Goal: Check status

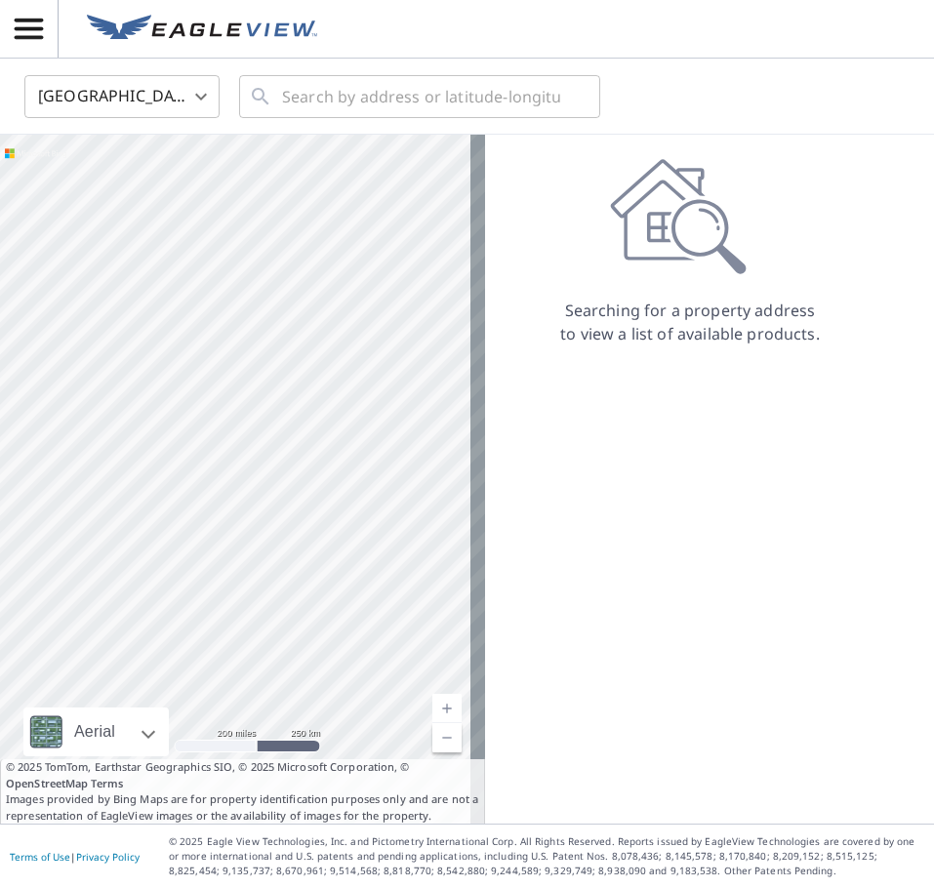
click at [15, 33] on icon "button" at bounding box center [29, 29] width 34 height 34
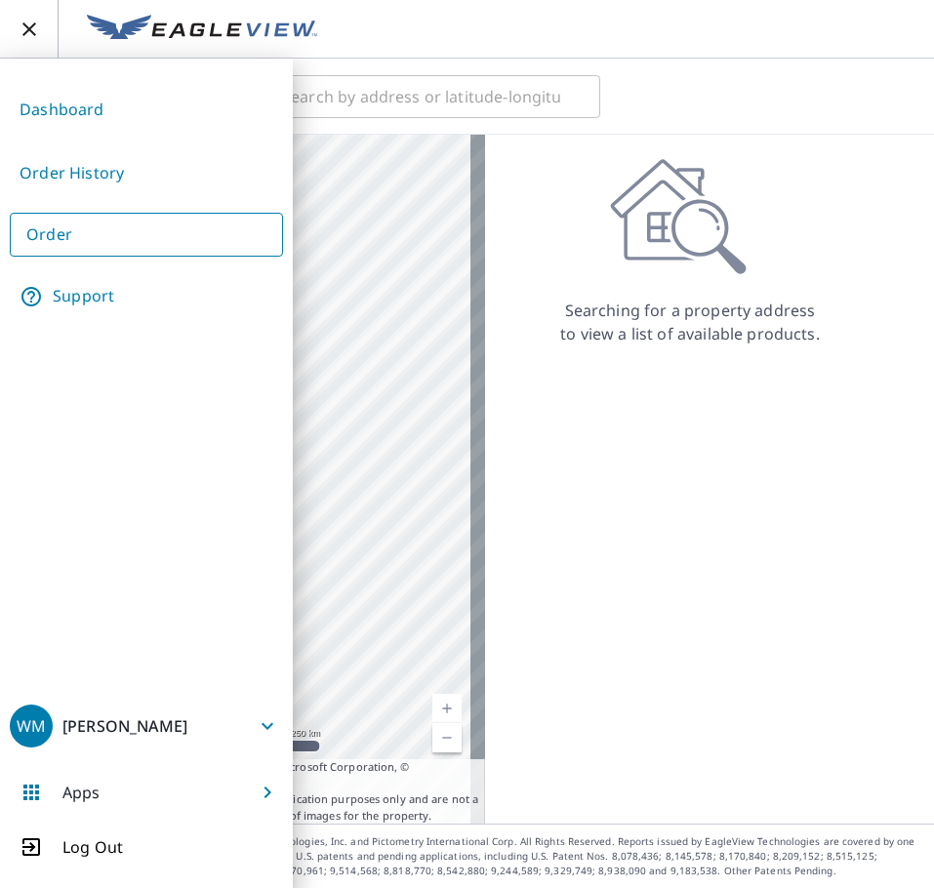
click at [128, 167] on link "Order History" at bounding box center [146, 173] width 273 height 48
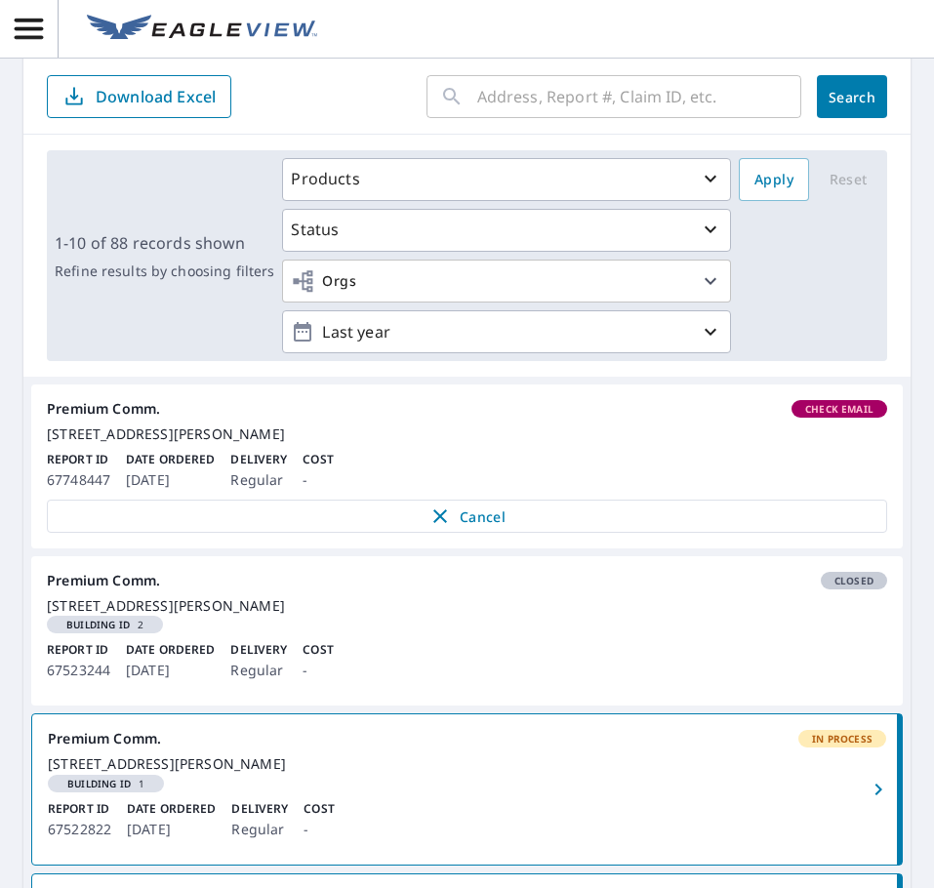
scroll to position [98, 0]
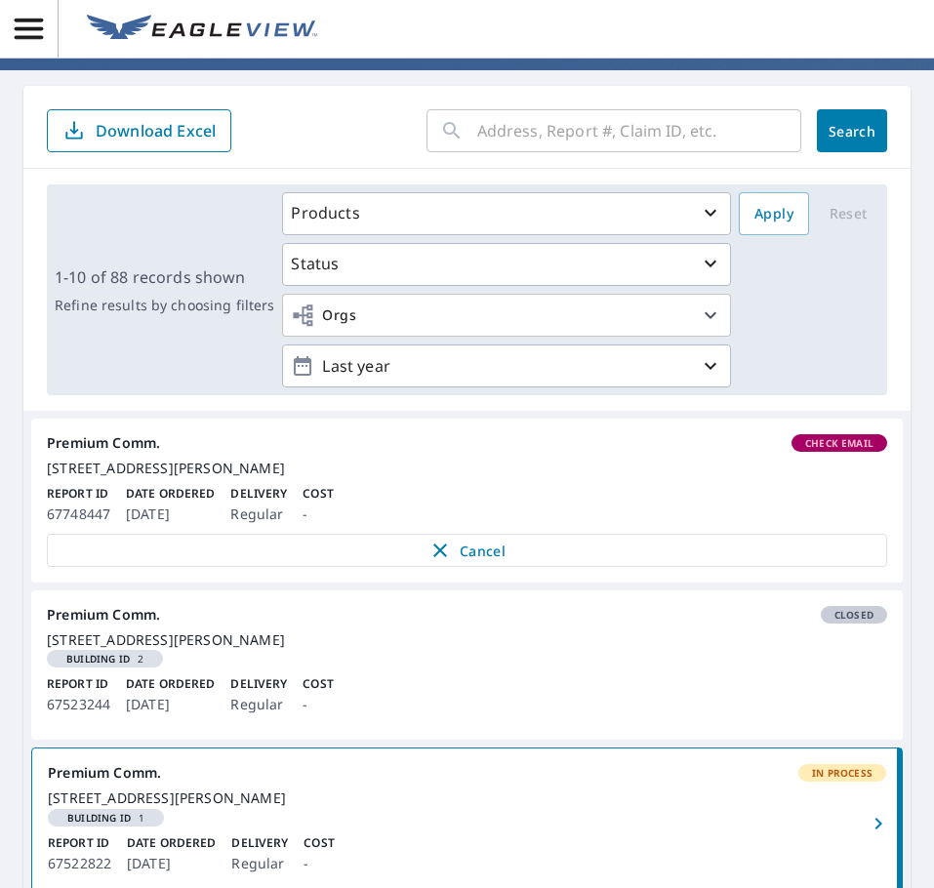
click at [832, 439] on span "Check Email" at bounding box center [840, 443] width 92 height 14
click at [814, 445] on span "Check Email" at bounding box center [840, 443] width 92 height 14
click at [814, 444] on span "Check Email" at bounding box center [840, 443] width 92 height 14
click at [814, 443] on span "Check Email" at bounding box center [840, 443] width 92 height 14
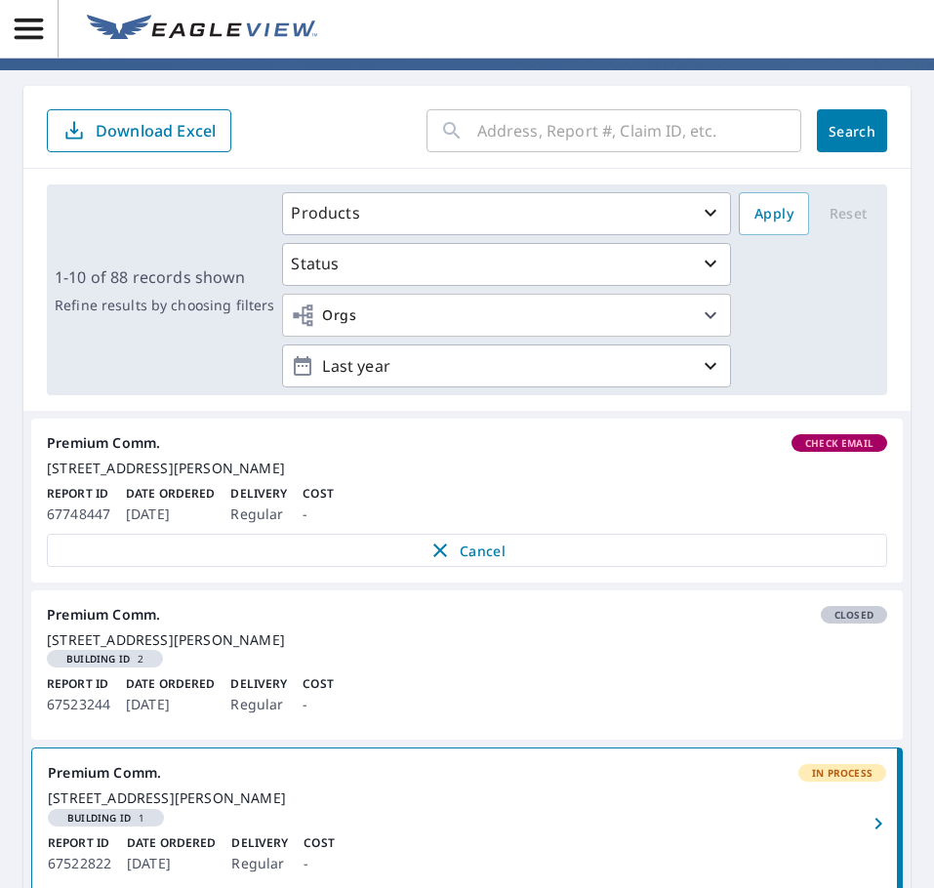
click at [814, 443] on span "Check Email" at bounding box center [840, 443] width 92 height 14
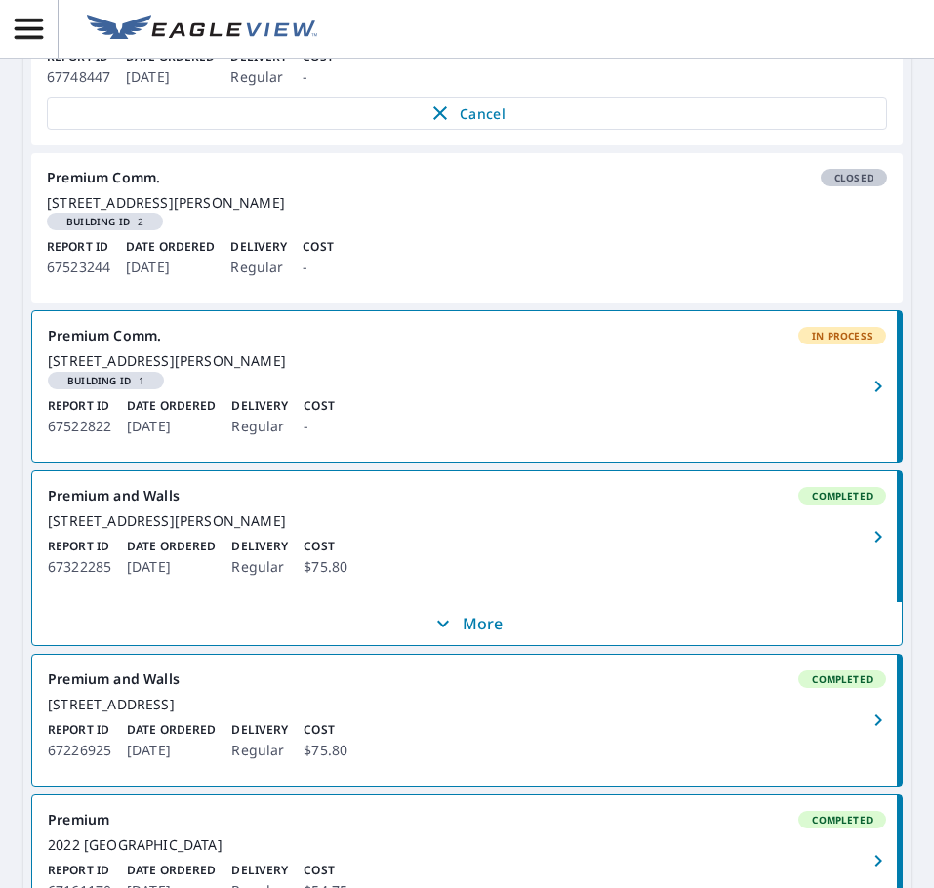
scroll to position [488, 0]
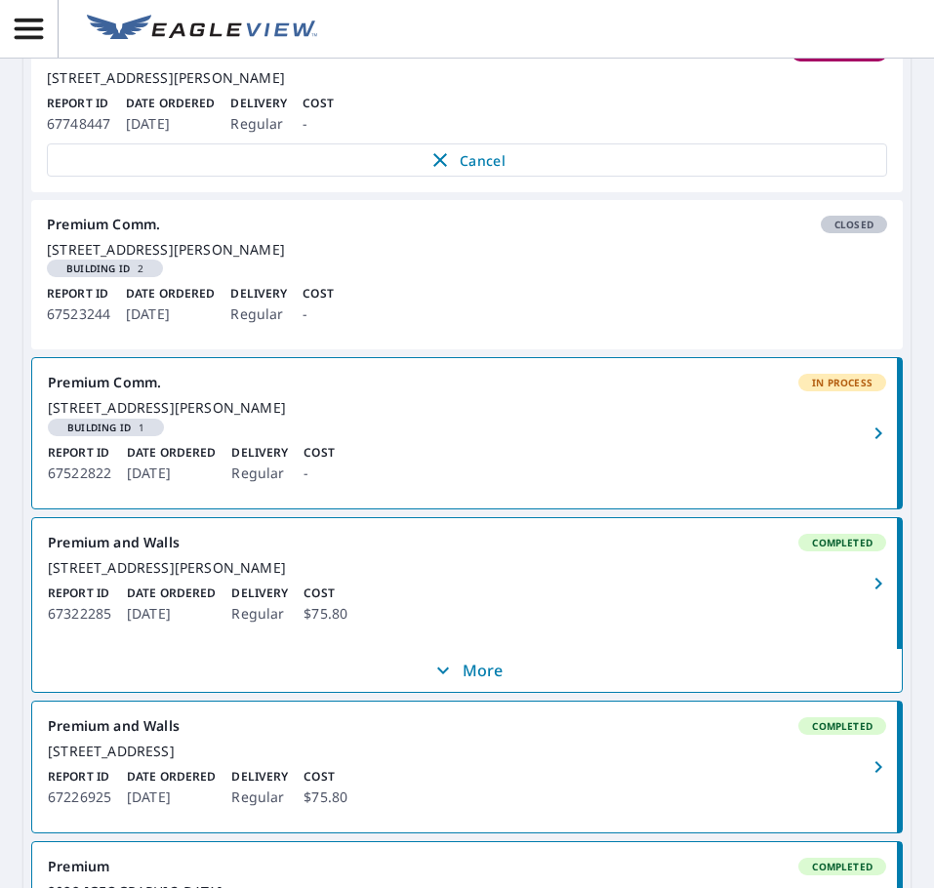
click at [842, 435] on div "[STREET_ADDRESS][PERSON_NAME] Building ID 1" at bounding box center [467, 417] width 839 height 36
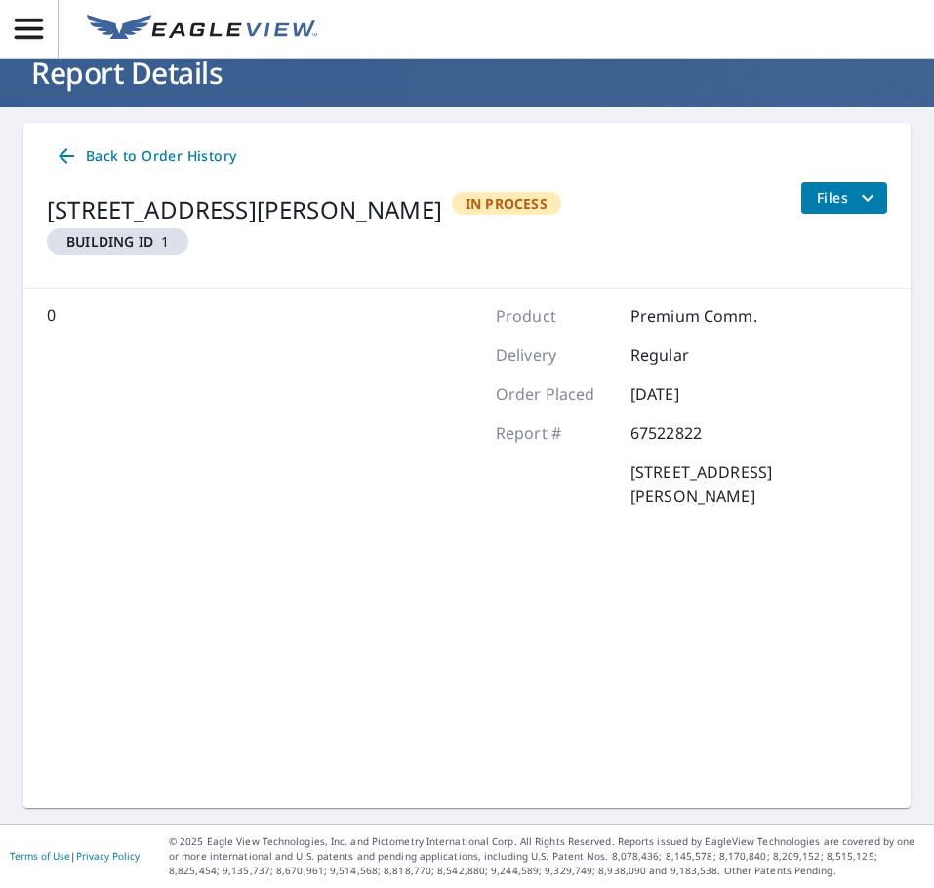
scroll to position [61, 0]
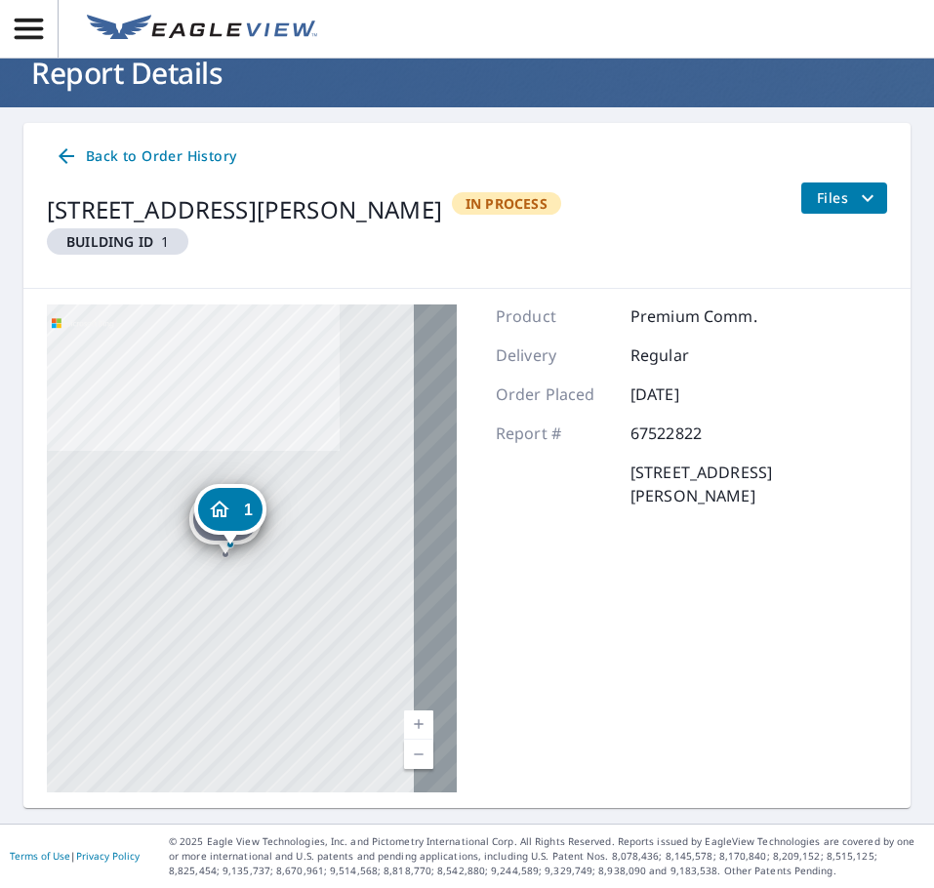
click at [211, 582] on div "2 [STREET_ADDRESS][PERSON_NAME] 1 [STREET_ADDRESS][PERSON_NAME]" at bounding box center [252, 549] width 410 height 488
click at [218, 580] on div "2 [STREET_ADDRESS][PERSON_NAME] 1 [STREET_ADDRESS][PERSON_NAME]" at bounding box center [252, 549] width 410 height 488
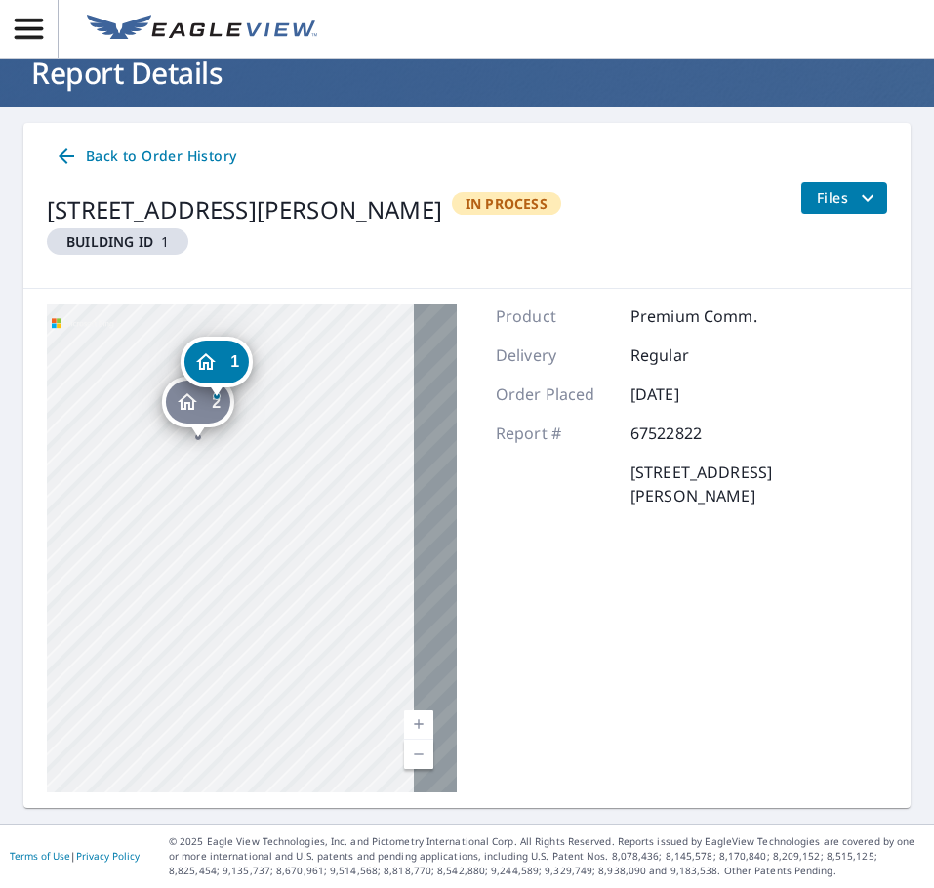
drag, startPoint x: 199, startPoint y: 535, endPoint x: 485, endPoint y: 540, distance: 286.1
click at [485, 540] on div "2 [STREET_ADDRESS][PERSON_NAME] 1 [STREET_ADDRESS][GEOGRAPHIC_DATA][PERSON_NAME…" at bounding box center [466, 548] width 887 height 519
drag, startPoint x: 316, startPoint y: 513, endPoint x: 371, endPoint y: 633, distance: 131.9
click at [580, 741] on div "2 [STREET_ADDRESS][PERSON_NAME] 1 [STREET_ADDRESS][GEOGRAPHIC_DATA][PERSON_NAME…" at bounding box center [466, 548] width 887 height 519
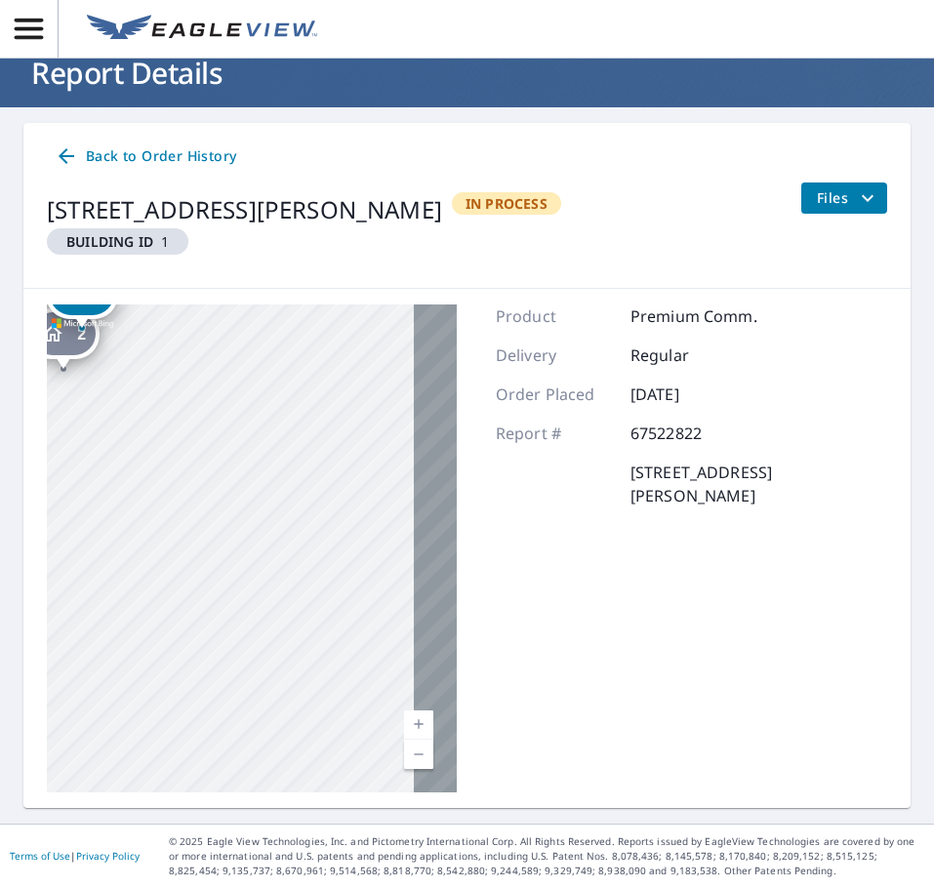
click at [265, 454] on div "2 [STREET_ADDRESS][PERSON_NAME] 1 [STREET_ADDRESS][PERSON_NAME]" at bounding box center [252, 549] width 410 height 488
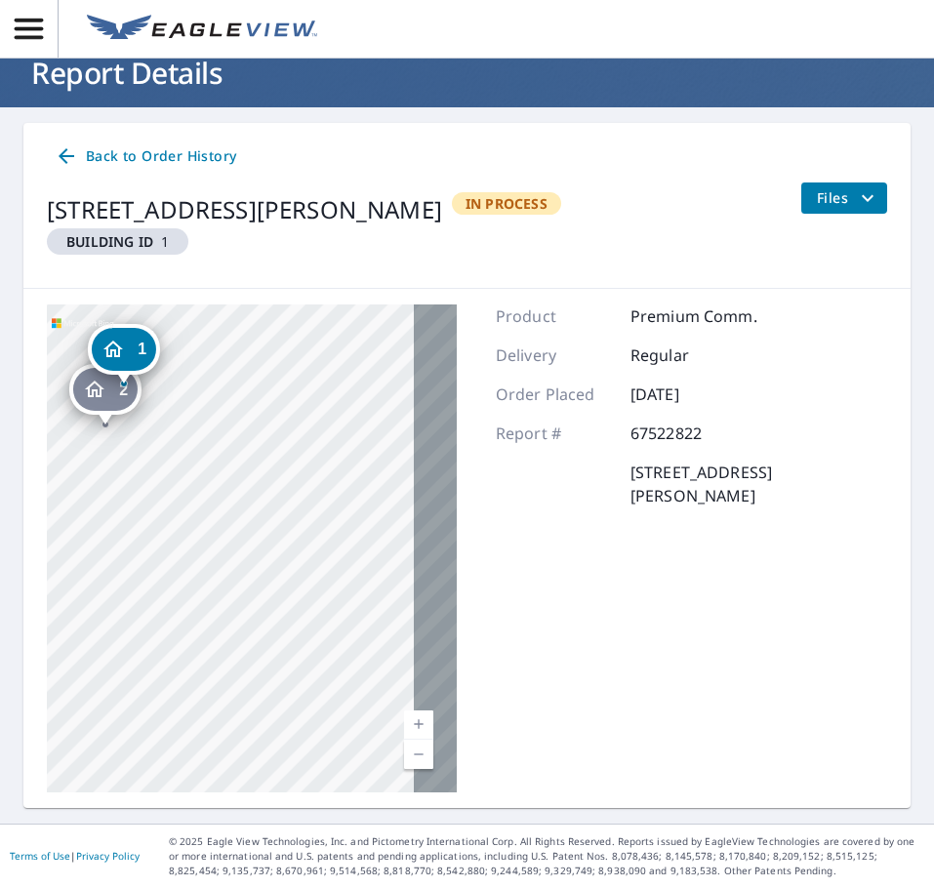
drag, startPoint x: 309, startPoint y: 434, endPoint x: 613, endPoint y: 640, distance: 366.9
click at [608, 640] on div "2 [STREET_ADDRESS][PERSON_NAME] 1 [STREET_ADDRESS][GEOGRAPHIC_DATA][PERSON_NAME…" at bounding box center [466, 548] width 887 height 519
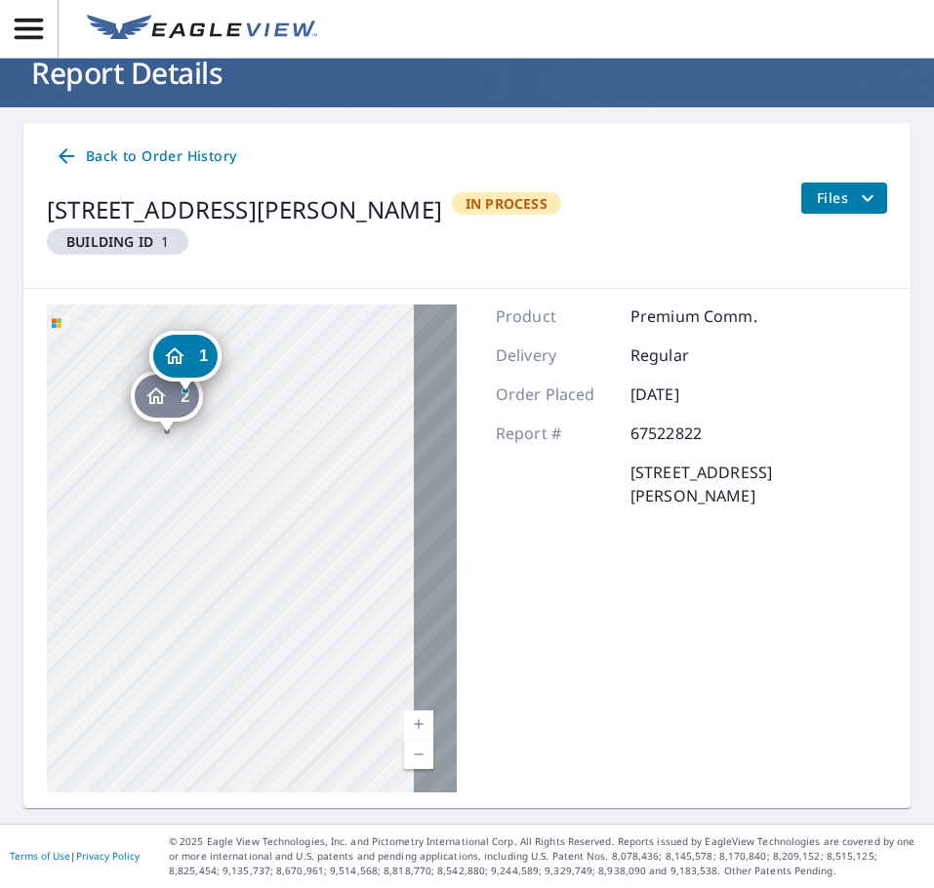
drag, startPoint x: 410, startPoint y: 494, endPoint x: 752, endPoint y: 597, distance: 356.7
click at [774, 587] on div "2 [STREET_ADDRESS][PERSON_NAME] 1 [STREET_ADDRESS][GEOGRAPHIC_DATA][PERSON_NAME…" at bounding box center [466, 548] width 887 height 519
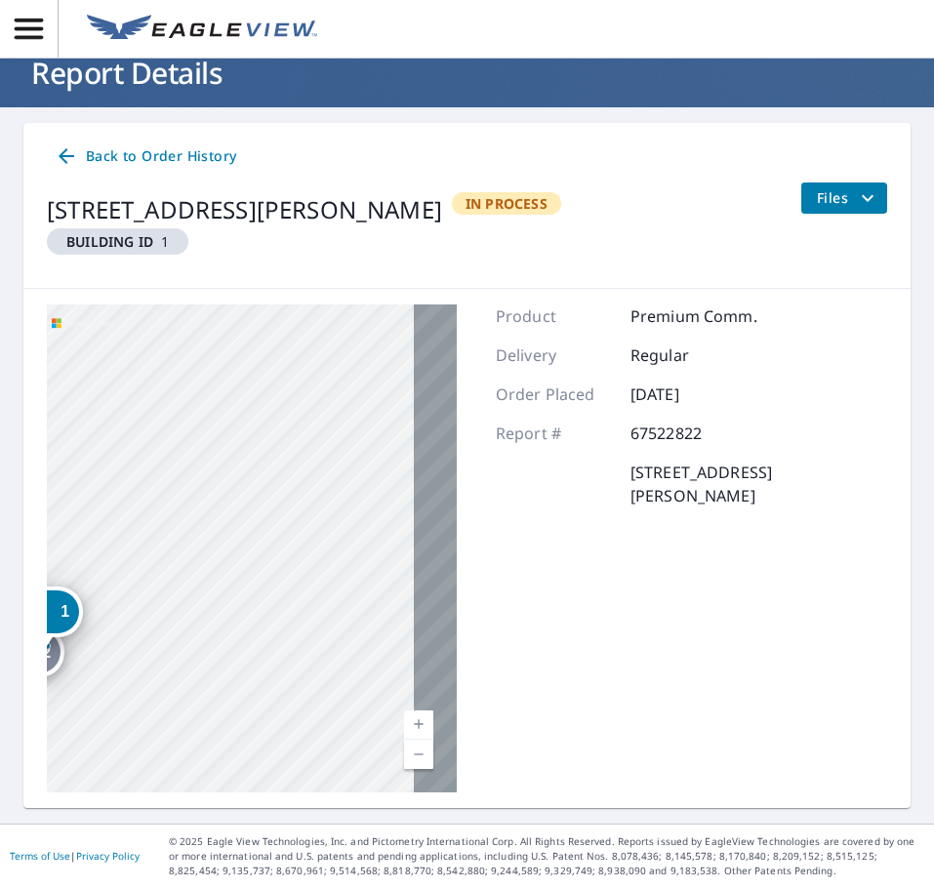
click at [442, 221] on div "[STREET_ADDRESS][PERSON_NAME]" at bounding box center [244, 209] width 395 height 35
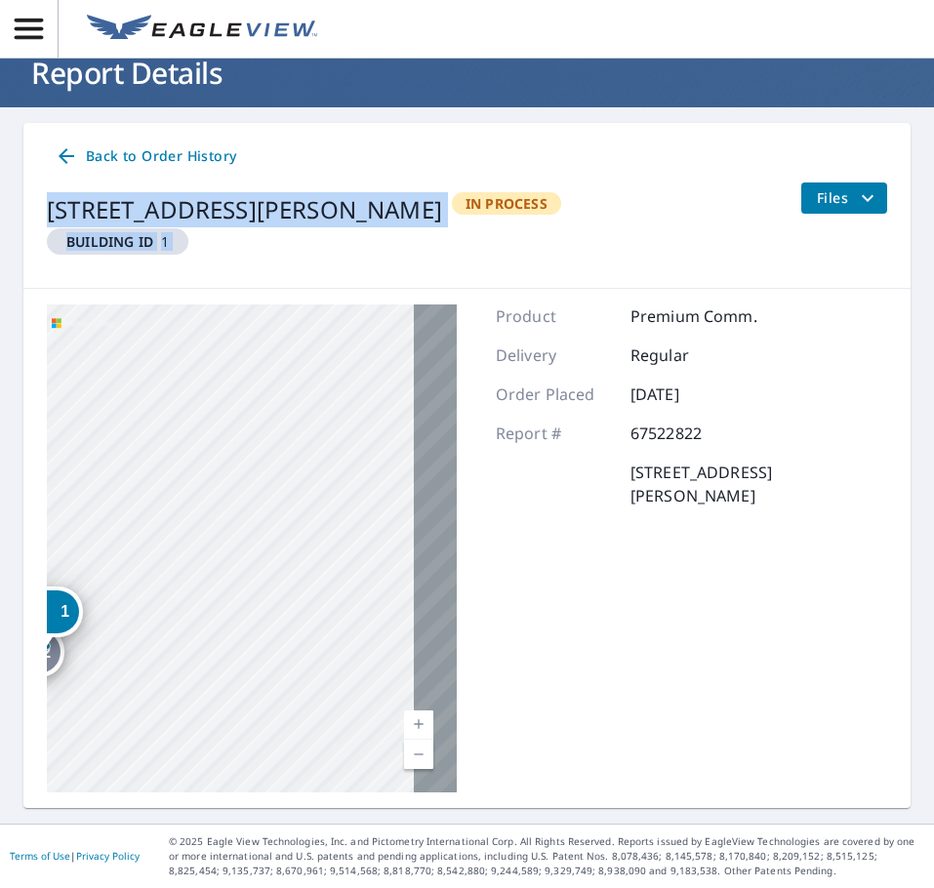
drag, startPoint x: 32, startPoint y: 211, endPoint x: 550, endPoint y: 215, distance: 517.4
click at [550, 215] on div "Back to Order History [STREET_ADDRESS][PERSON_NAME] Building ID 1 In Process Fi…" at bounding box center [466, 206] width 887 height 166
copy div "[STREET_ADDRESS][PERSON_NAME] Building ID 1"
click at [277, 322] on div "2 [STREET_ADDRESS][PERSON_NAME] 1 [STREET_ADDRESS][PERSON_NAME]" at bounding box center [252, 549] width 410 height 488
click at [42, 153] on div "Back to Order History [STREET_ADDRESS][PERSON_NAME] Building ID 1 In Process Fi…" at bounding box center [466, 206] width 887 height 166
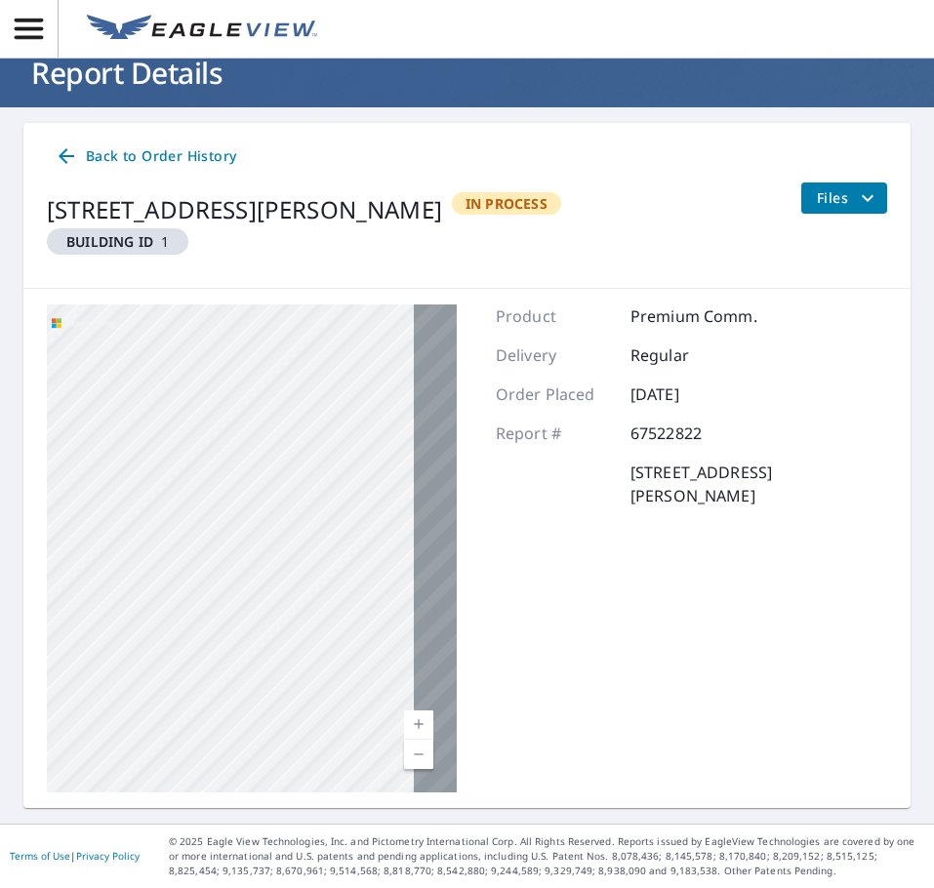
click at [55, 152] on icon at bounding box center [66, 155] width 23 height 23
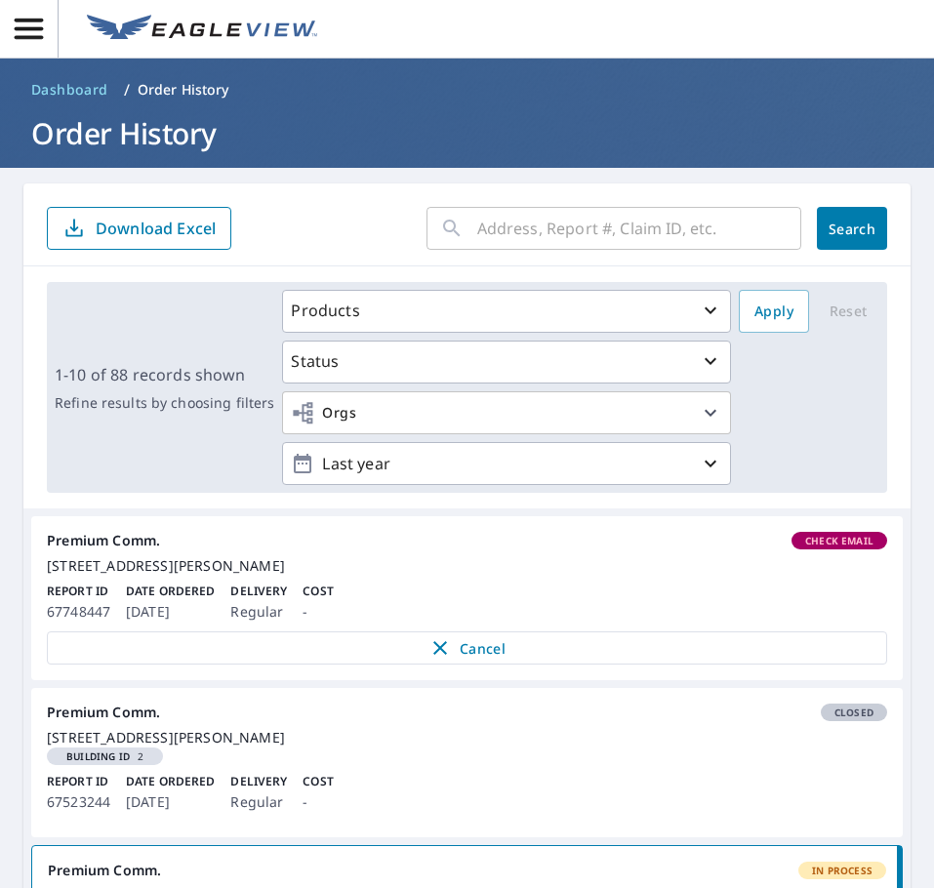
click at [811, 542] on span "Check Email" at bounding box center [840, 541] width 92 height 14
click at [816, 537] on span "Check Email" at bounding box center [840, 541] width 92 height 14
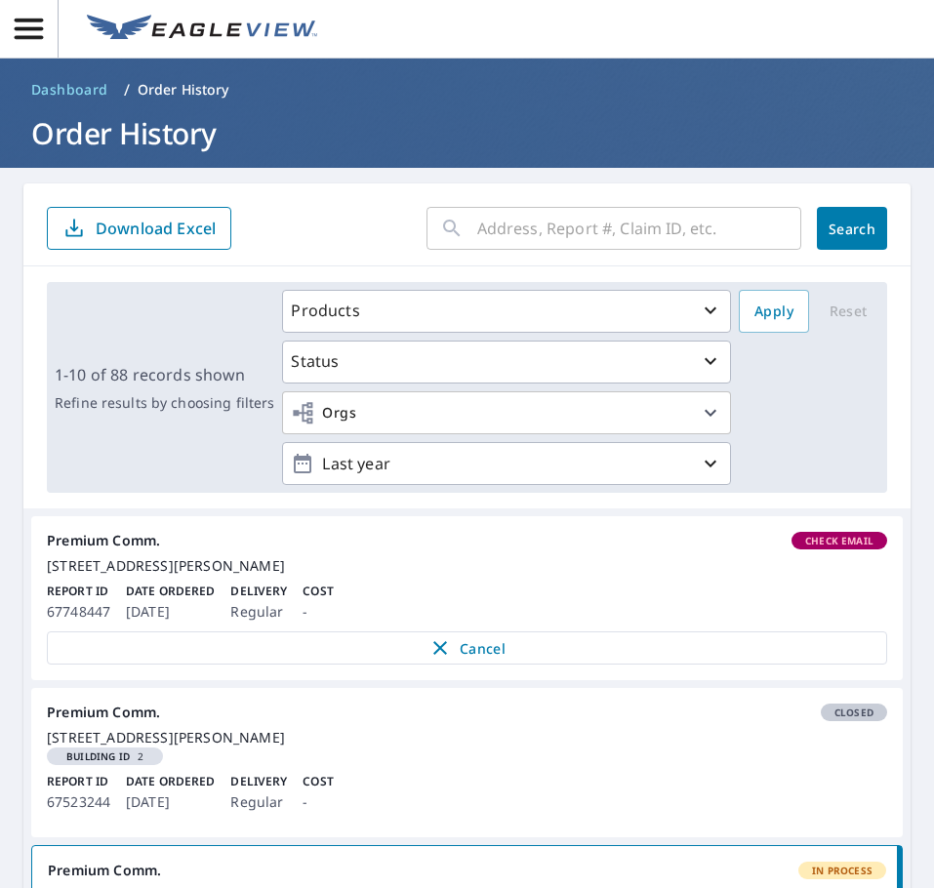
click at [817, 537] on span "Check Email" at bounding box center [840, 541] width 92 height 14
click at [818, 537] on span "Check Email" at bounding box center [840, 541] width 92 height 14
click at [825, 530] on link "Premium Comm. Check Email [STREET_ADDRESS][PERSON_NAME] Report ID 67748447 Date…" at bounding box center [467, 598] width 872 height 164
click at [248, 600] on p "Delivery" at bounding box center [258, 592] width 57 height 18
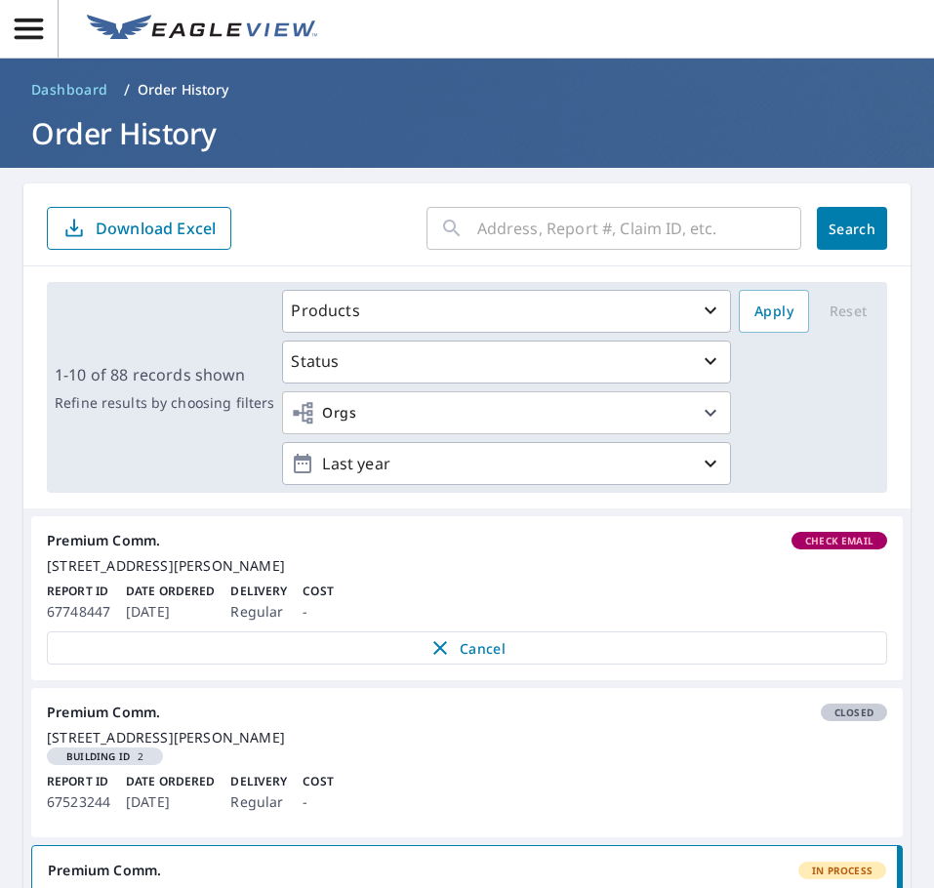
click at [251, 599] on link "Premium Comm. Check Email [STREET_ADDRESS][PERSON_NAME] Report ID 67748447 Date…" at bounding box center [467, 598] width 872 height 164
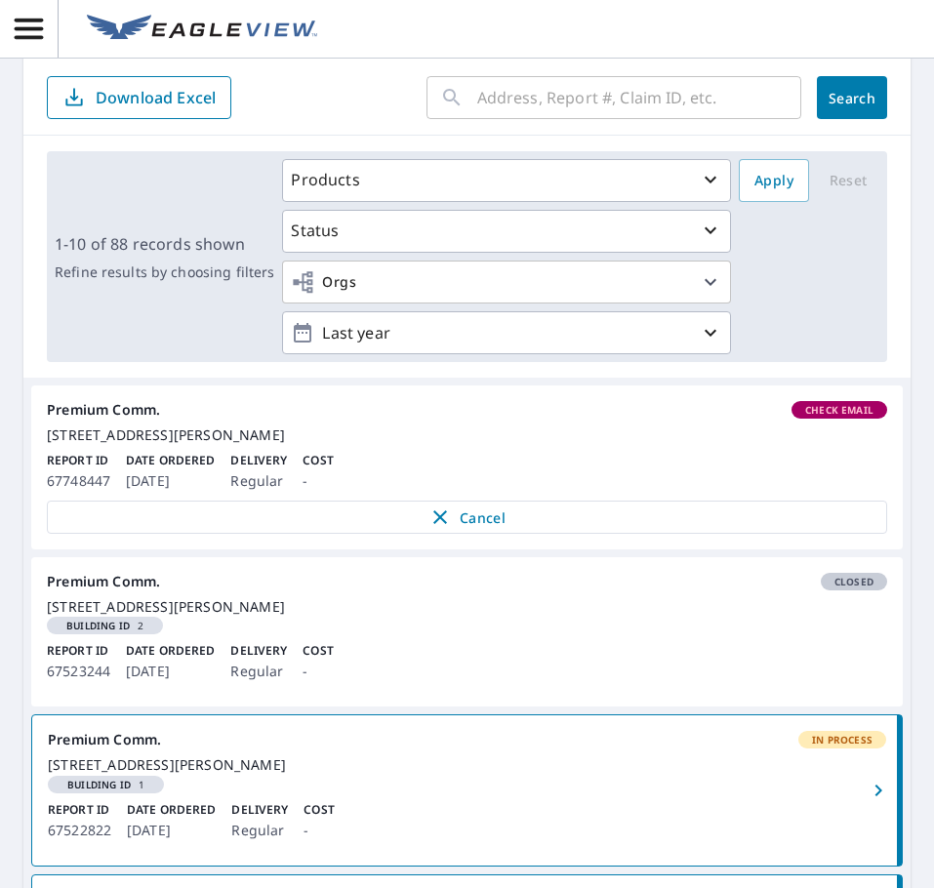
scroll to position [98, 0]
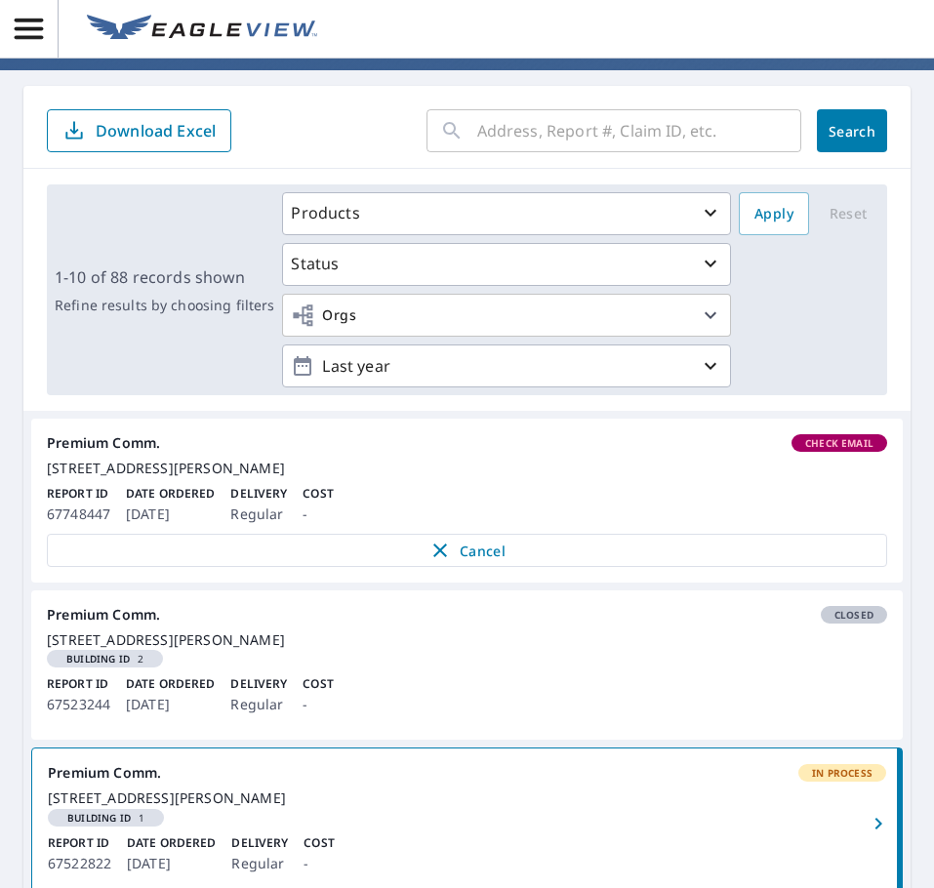
click at [92, 503] on p "Report ID" at bounding box center [78, 494] width 63 height 18
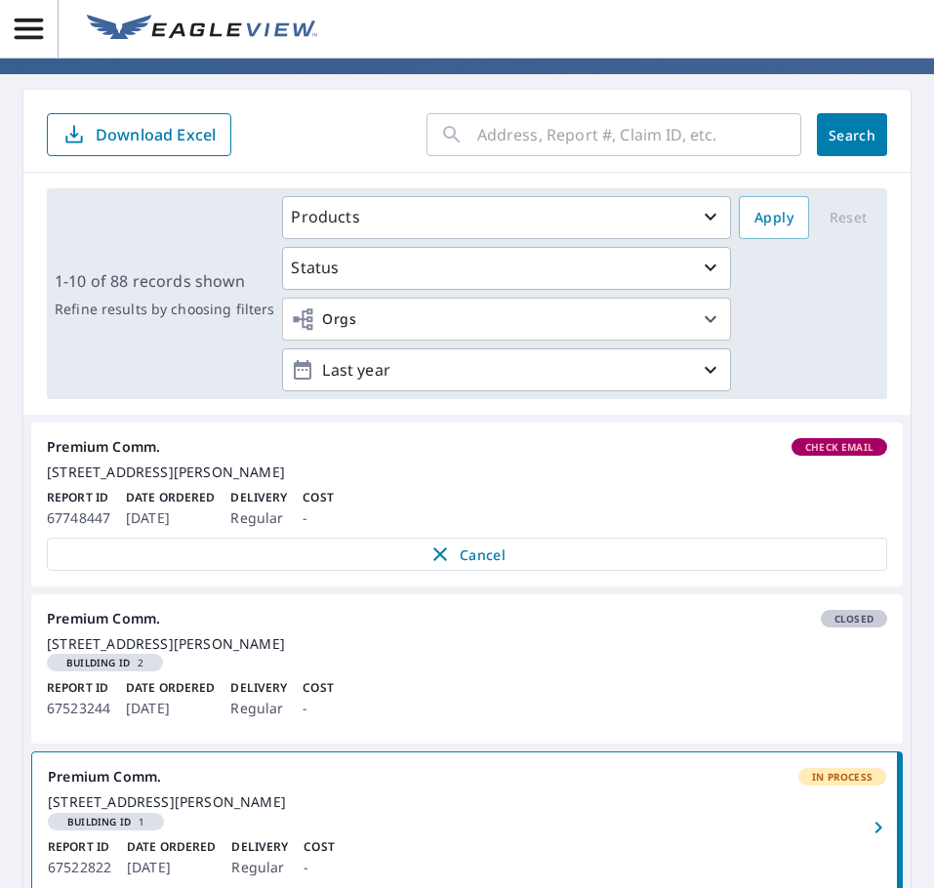
scroll to position [0, 0]
